Goal: Task Accomplishment & Management: Use online tool/utility

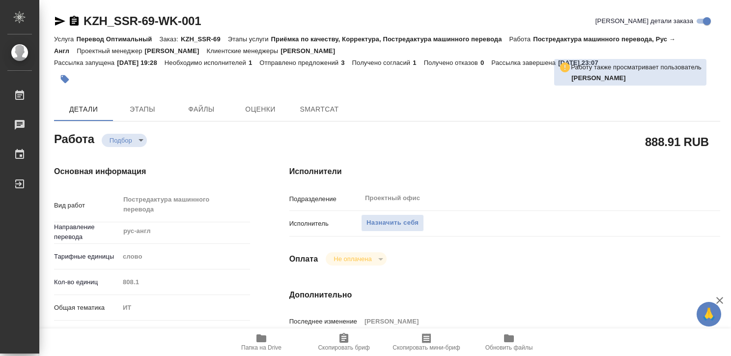
type textarea "x"
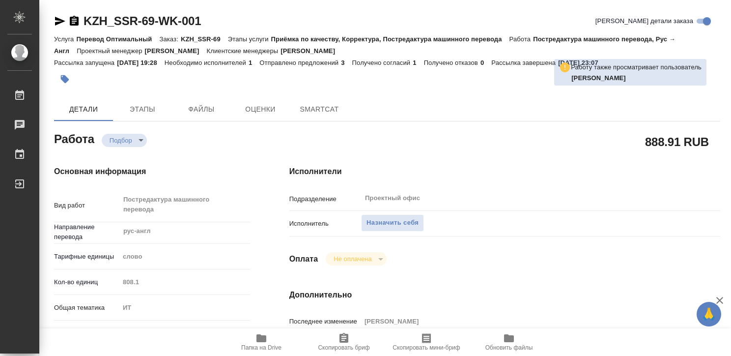
type textarea "x"
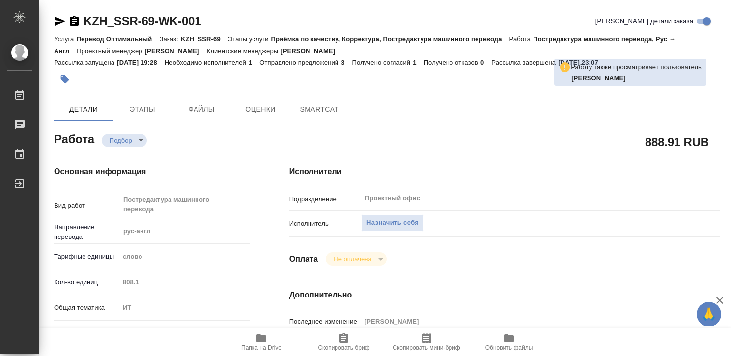
type textarea "x"
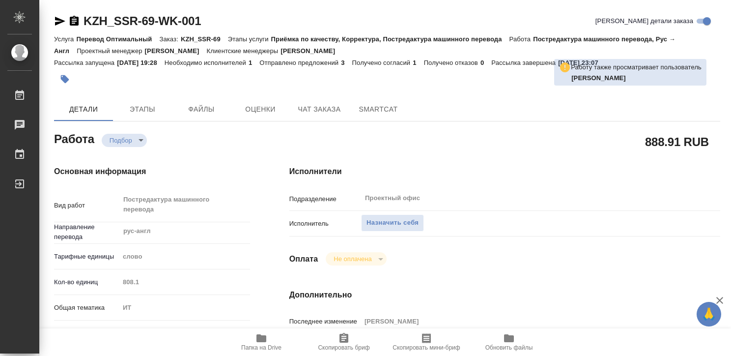
type textarea "x"
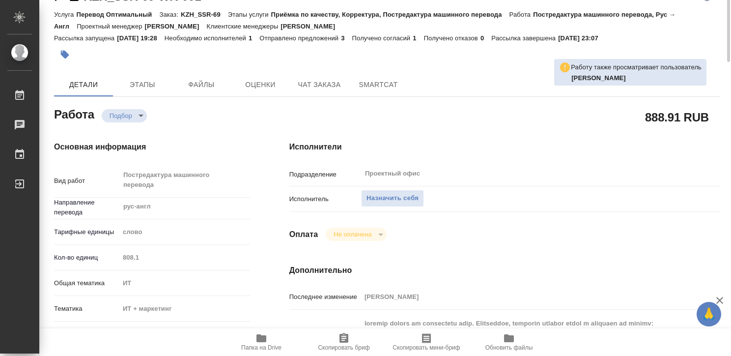
type textarea "x"
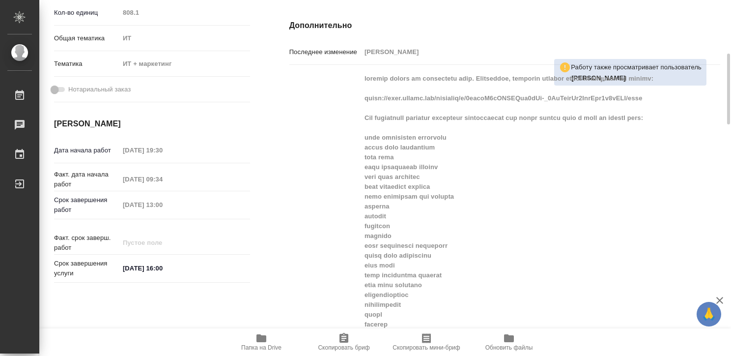
scroll to position [269, 0]
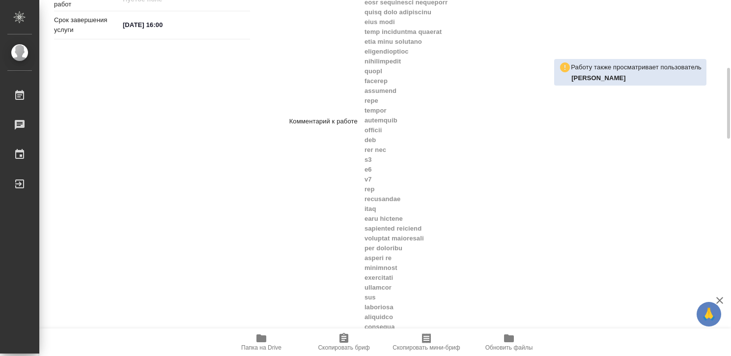
scroll to position [516, 0]
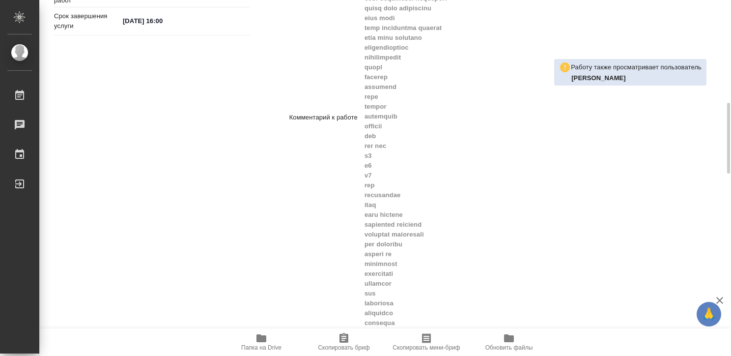
click at [419, 326] on div "Комментарий к работе x" at bounding box center [504, 117] width 431 height 591
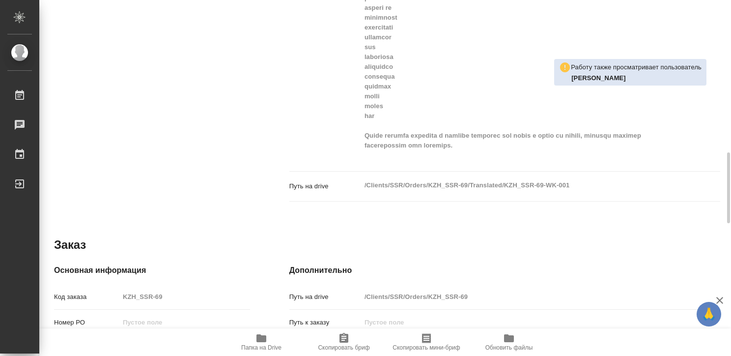
scroll to position [763, 0]
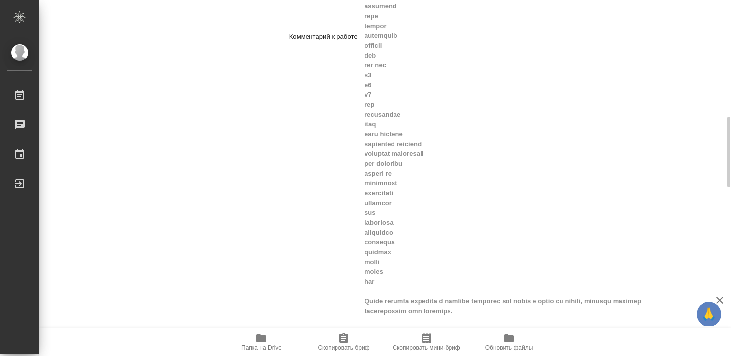
scroll to position [597, 0]
click at [327, 97] on div "Комментарий к работе x" at bounding box center [504, 36] width 431 height 591
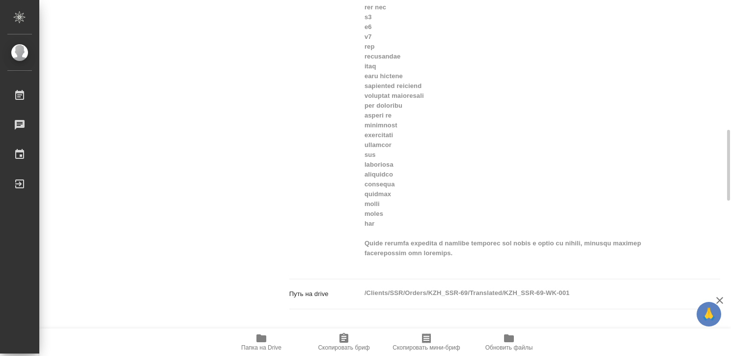
scroll to position [654, 0]
